Goal: Task Accomplishment & Management: Use online tool/utility

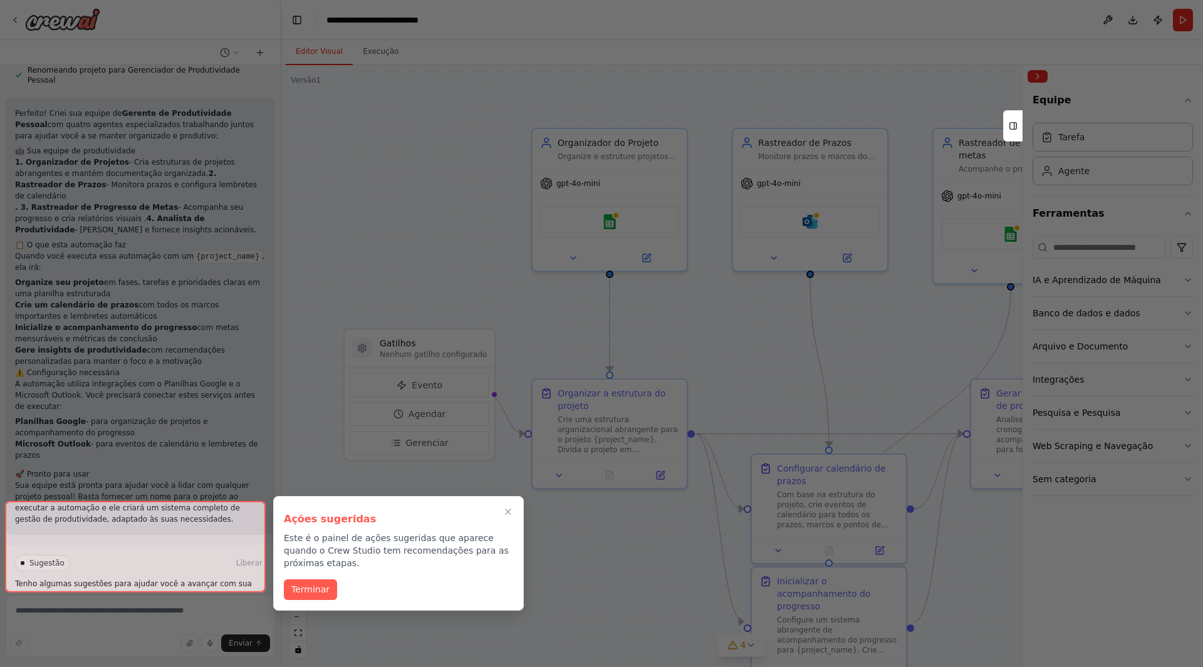
click at [422, 135] on div at bounding box center [601, 333] width 1203 height 667
click at [215, 574] on div at bounding box center [135, 546] width 261 height 91
click at [319, 583] on font "Terminar" at bounding box center [310, 588] width 38 height 10
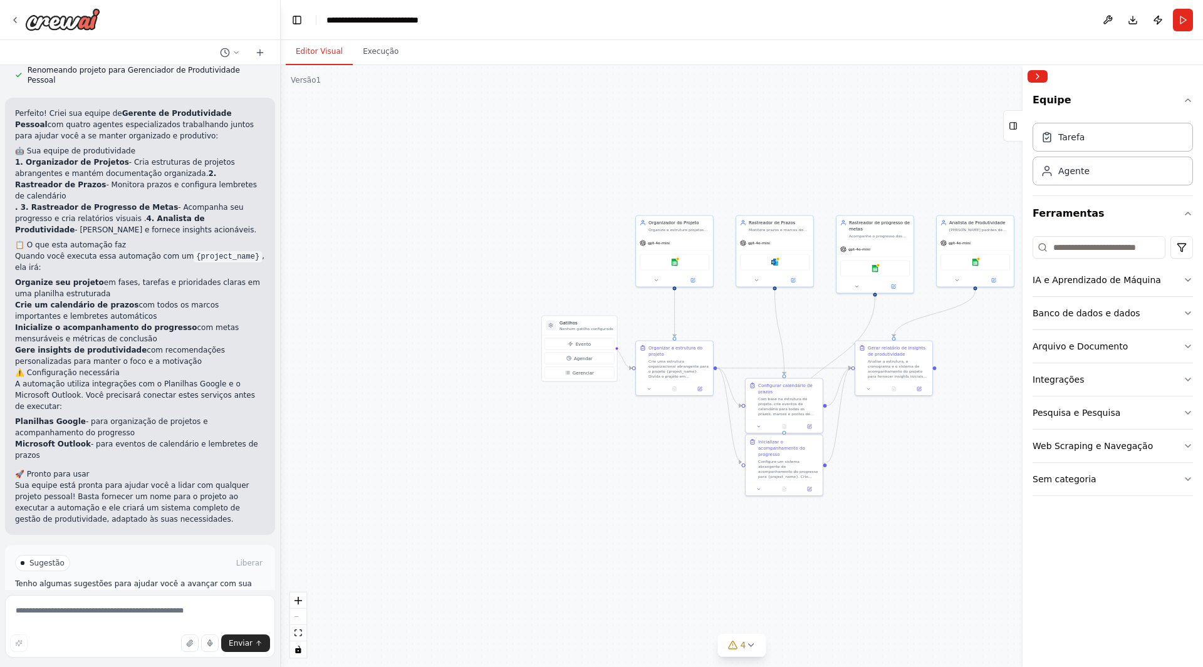
drag, startPoint x: 933, startPoint y: 423, endPoint x: 829, endPoint y: 439, distance: 105.3
click at [829, 439] on div ".deletable-edge-delete-btn { width: 20px; height: 20px; border: 0px solid #ffff…" at bounding box center [742, 366] width 922 height 602
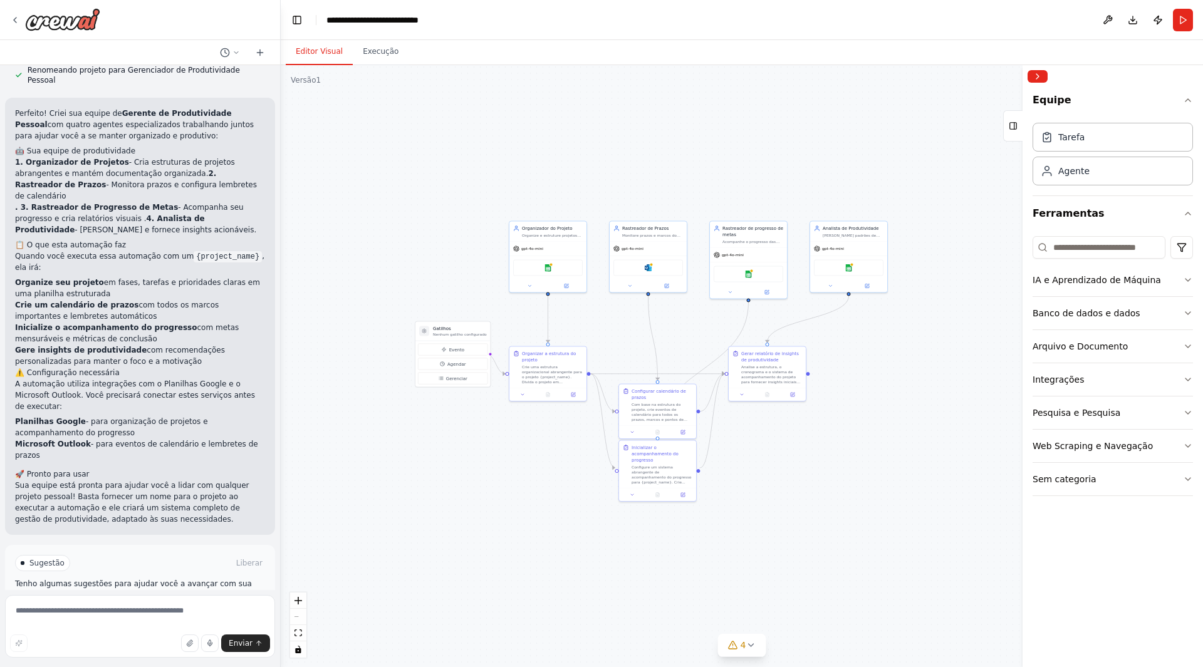
click at [806, 428] on div ".deletable-edge-delete-btn { width: 20px; height: 20px; border: 0px solid #ffff…" at bounding box center [742, 366] width 922 height 602
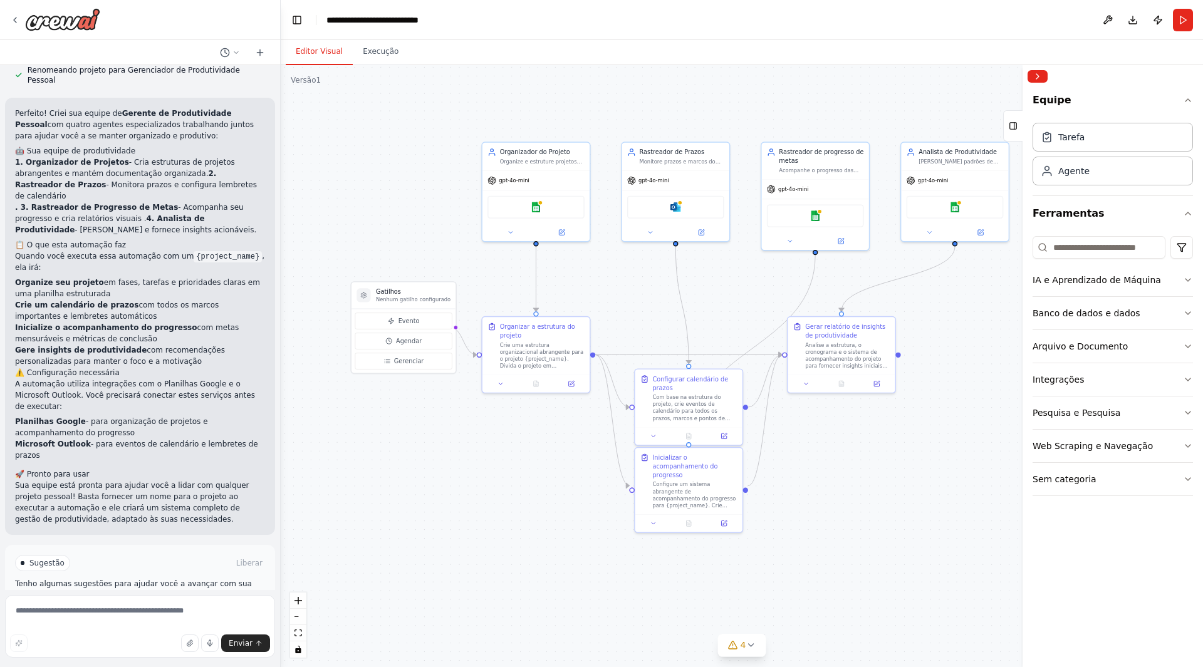
drag, startPoint x: 767, startPoint y: 434, endPoint x: 856, endPoint y: 436, distance: 89.0
click at [856, 436] on div ".deletable-edge-delete-btn { width: 20px; height: 20px; border: 0px solid #ffff…" at bounding box center [742, 366] width 922 height 602
click at [115, 614] on textarea at bounding box center [140, 626] width 270 height 63
click at [259, 49] on icon at bounding box center [260, 53] width 10 height 10
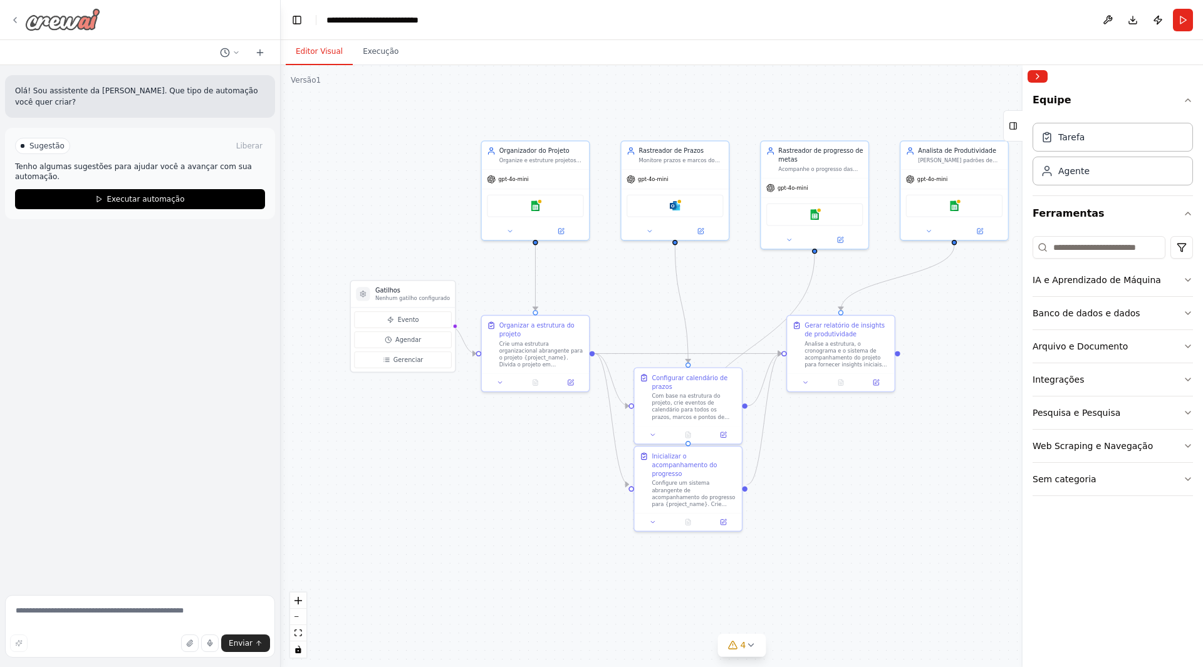
click at [50, 18] on img at bounding box center [62, 19] width 75 height 23
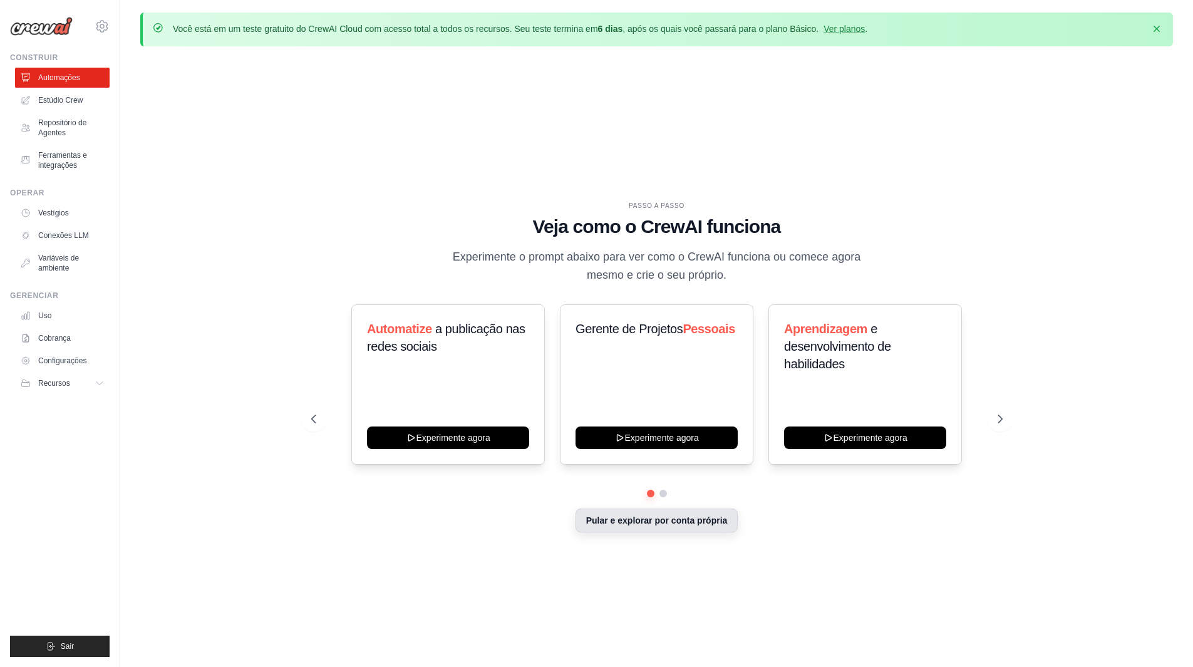
click at [659, 521] on font "Pular e explorar por conta própria" at bounding box center [657, 521] width 142 height 10
